Goal: Answer question/provide support

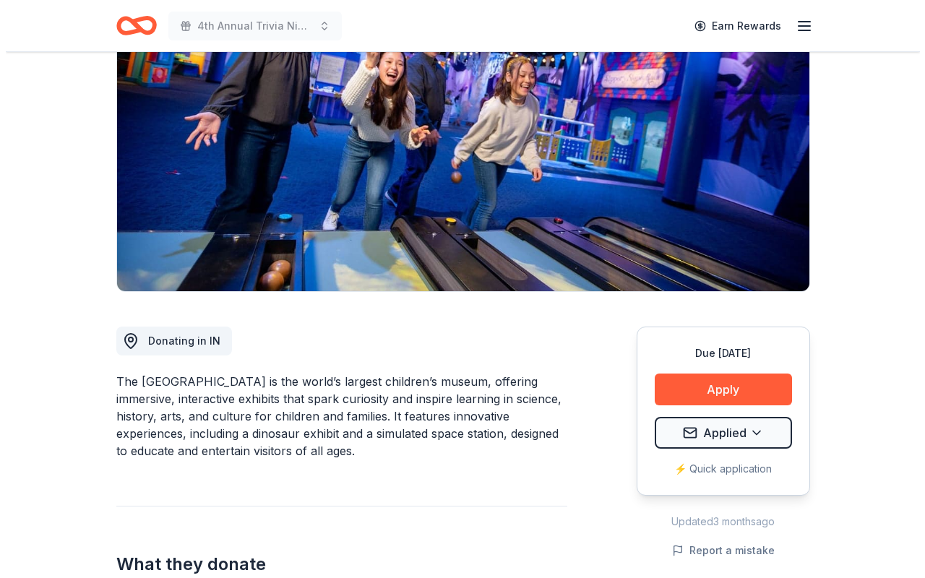
scroll to position [146, 0]
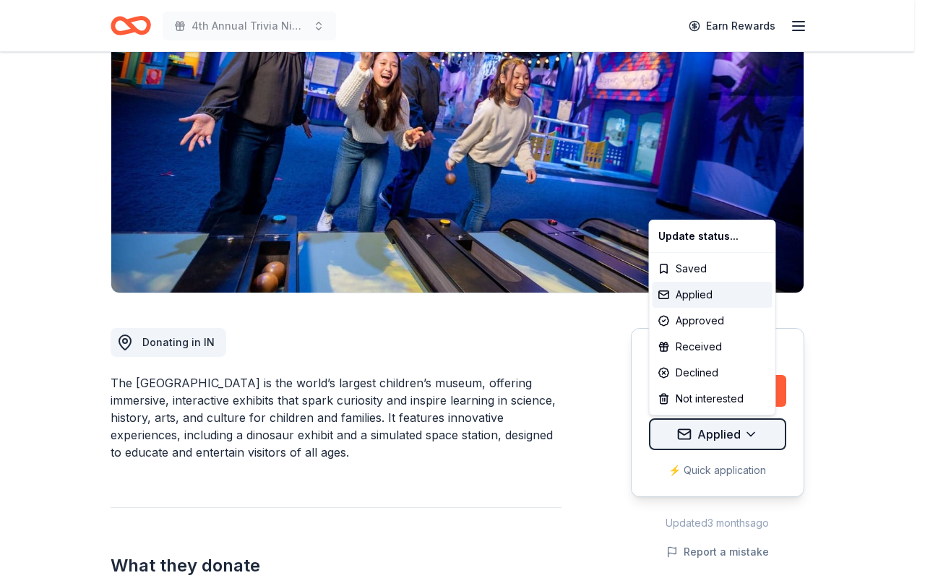
click at [762, 432] on html "4th Annual Trivia Night Earn Rewards Due [DATE] Share Children's [GEOGRAPHIC_DA…" at bounding box center [462, 143] width 925 height 578
click at [717, 374] on div "Declined" at bounding box center [713, 373] width 120 height 26
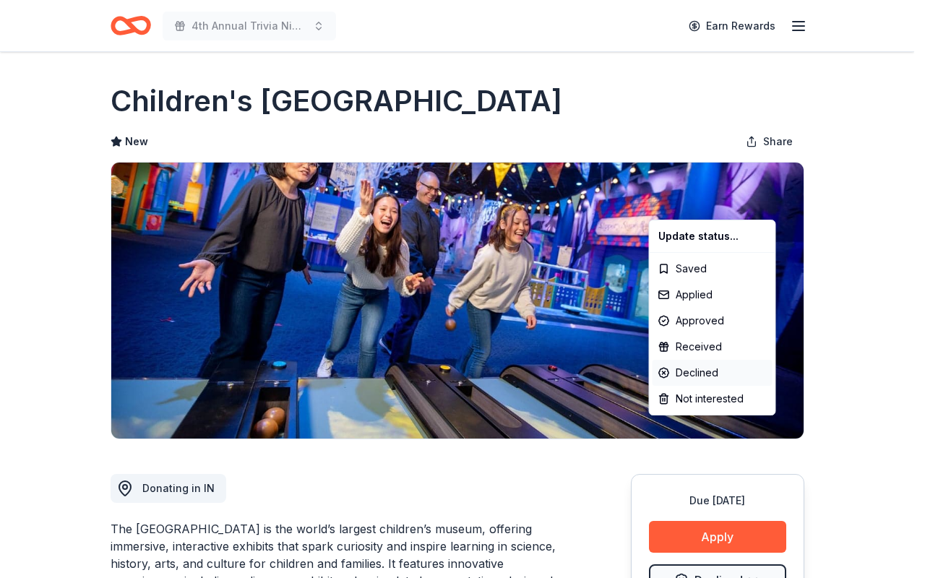
scroll to position [0, 0]
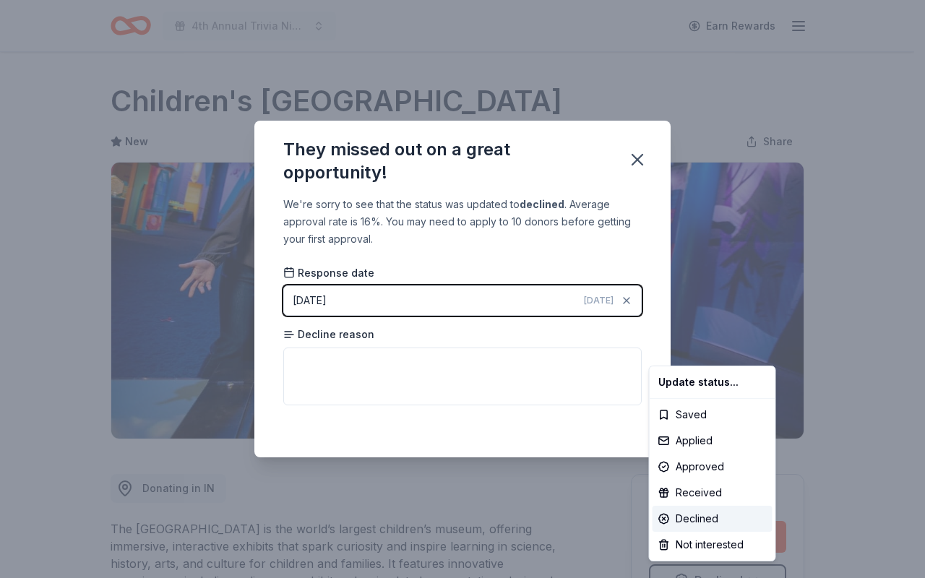
click at [457, 364] on html "4th Annual Trivia Night Earn Rewards Due [DATE] Share Children's [GEOGRAPHIC_DA…" at bounding box center [462, 289] width 925 height 578
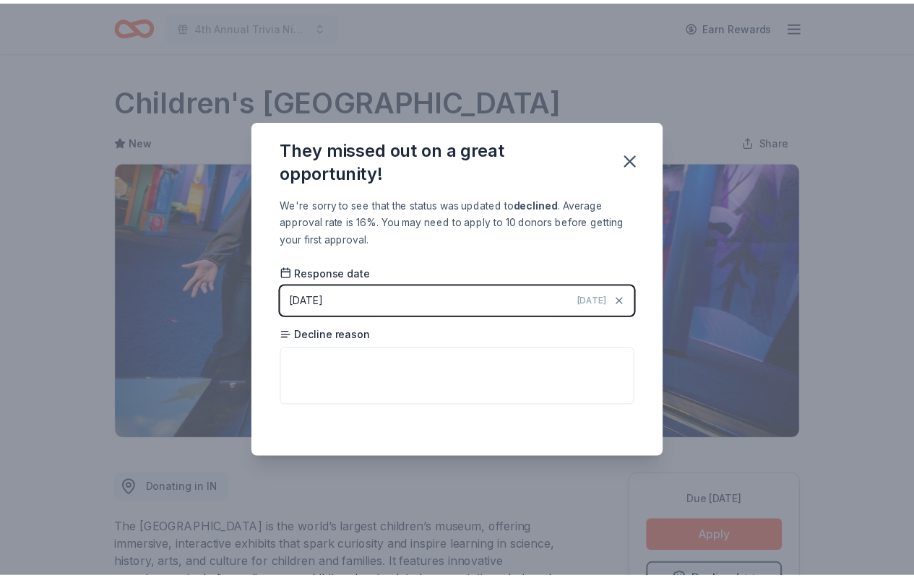
scroll to position [18, 0]
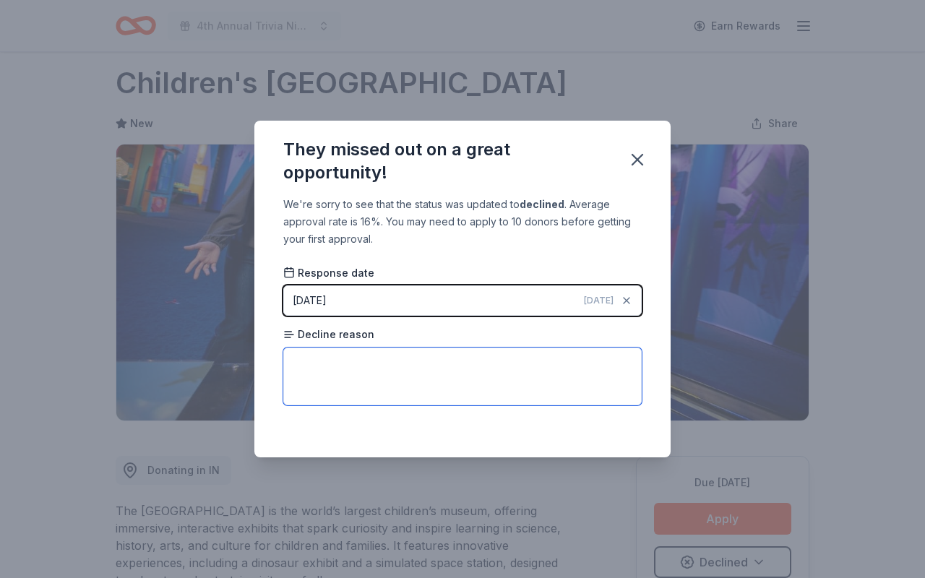
click at [457, 364] on textarea at bounding box center [462, 377] width 359 height 58
type textarea "Only focuses on children's groups."
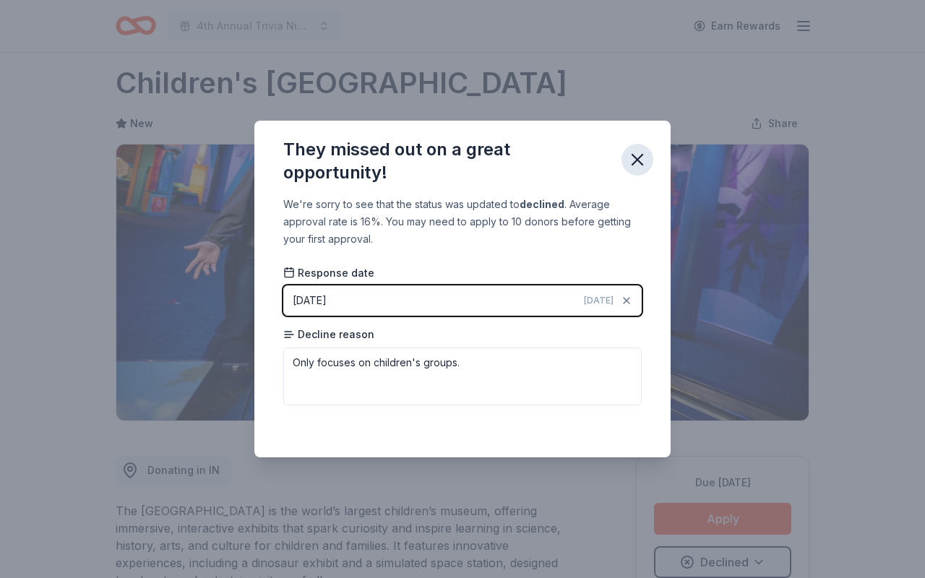
click at [639, 163] on icon "button" at bounding box center [637, 160] width 20 height 20
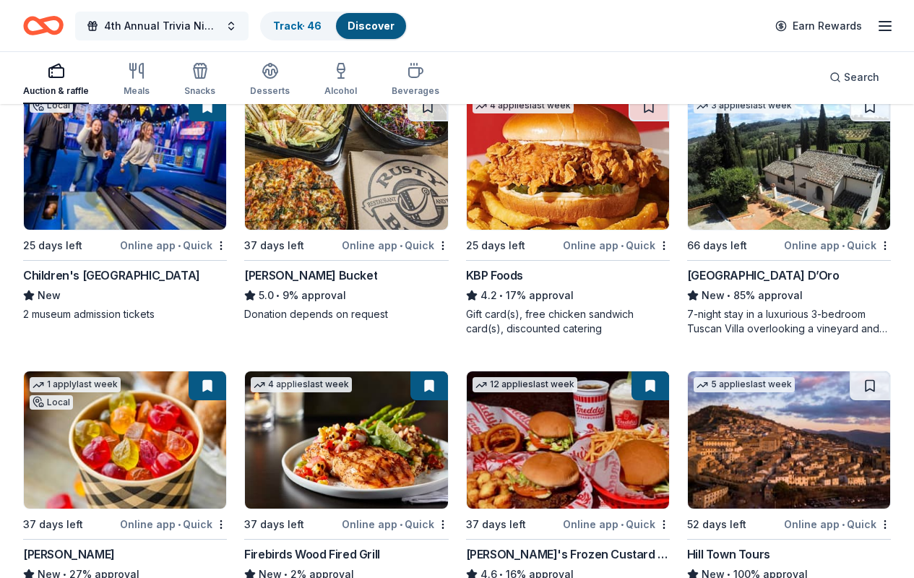
scroll to position [1834, 0]
click at [239, 14] on button "4th Annual Trivia Night" at bounding box center [161, 26] width 173 height 29
